Goal: Find specific page/section: Find specific page/section

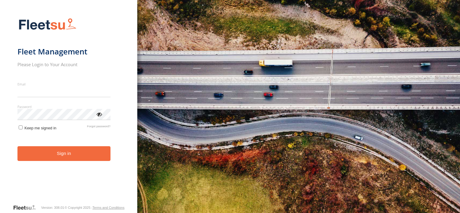
type input "**********"
click at [52, 158] on button "Sign in" at bounding box center [63, 153] width 93 height 15
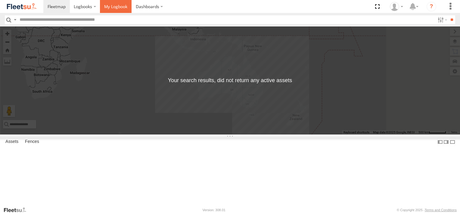
click at [118, 6] on span at bounding box center [115, 7] width 23 height 6
